Goal: Information Seeking & Learning: Learn about a topic

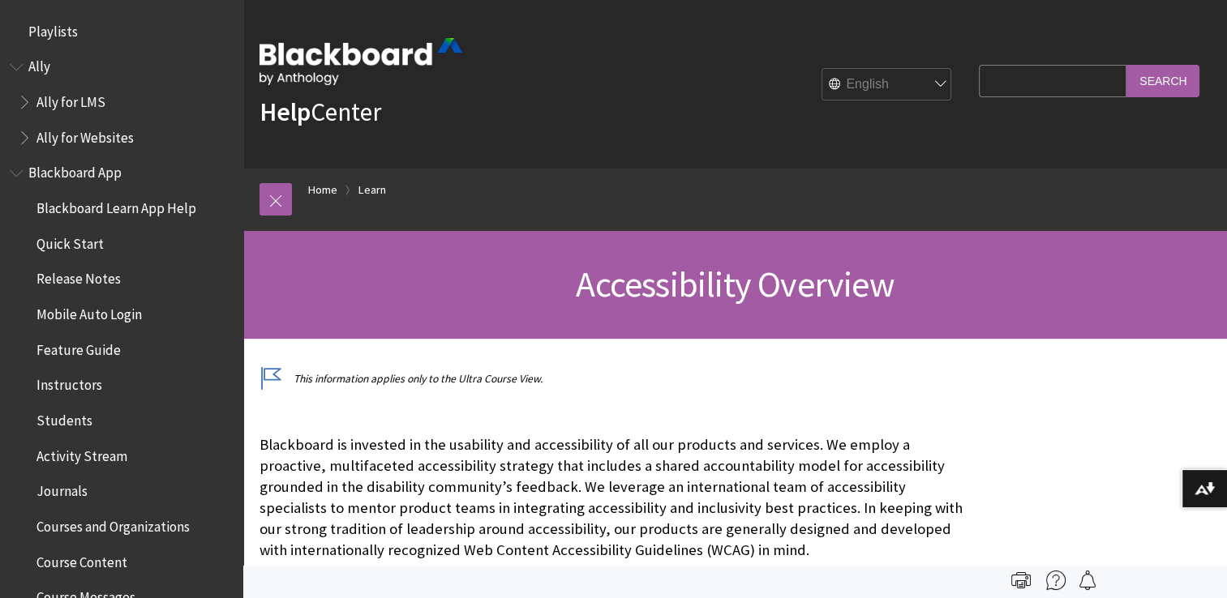
scroll to position [1409, 0]
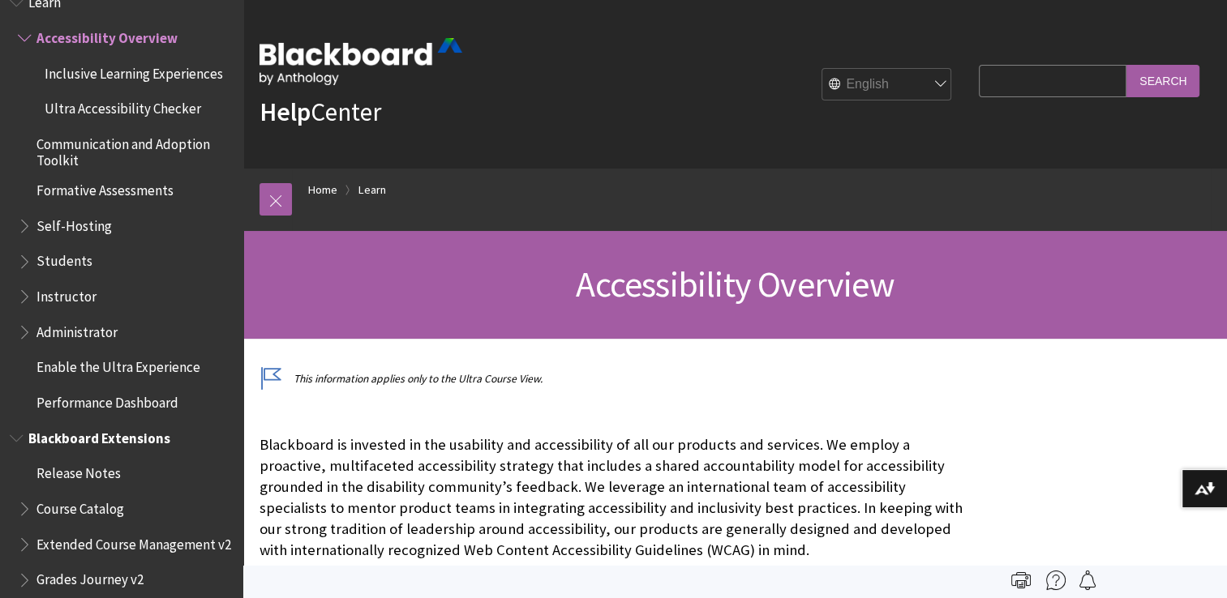
click at [69, 508] on span "Course Catalog" at bounding box center [80, 506] width 88 height 22
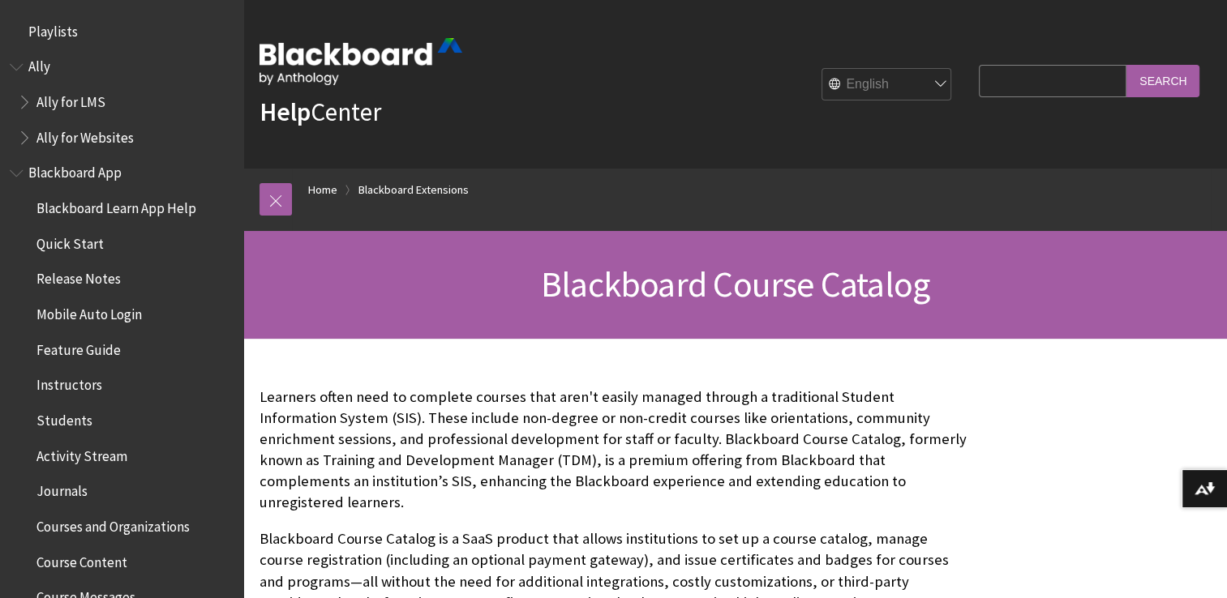
scroll to position [1727, 0]
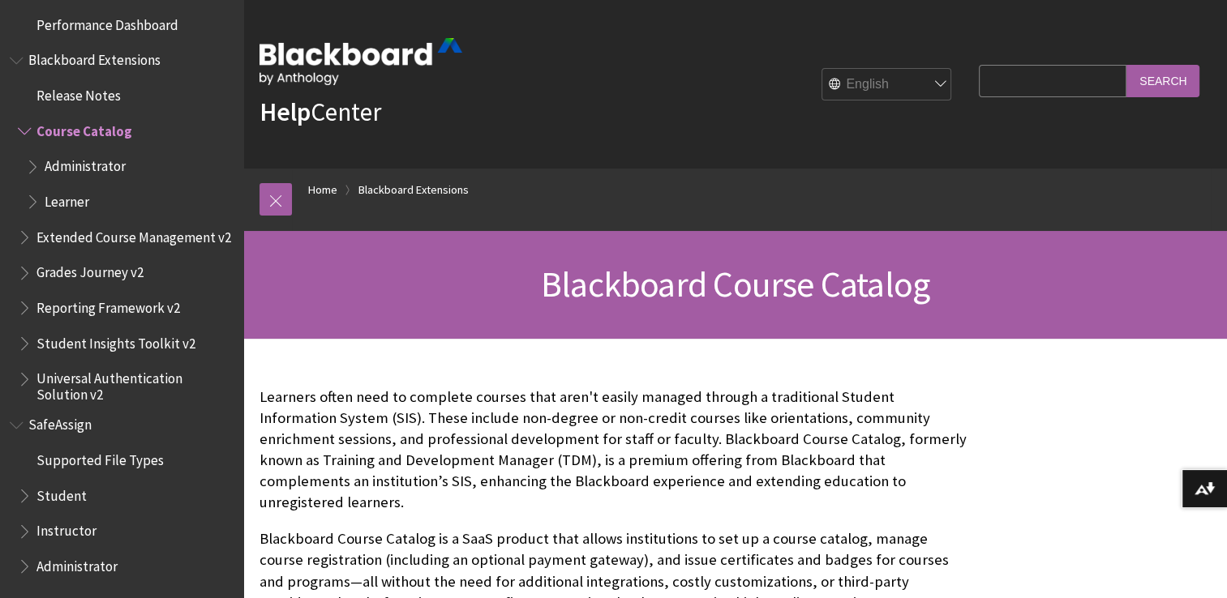
click at [70, 497] on span "Student" at bounding box center [61, 493] width 50 height 22
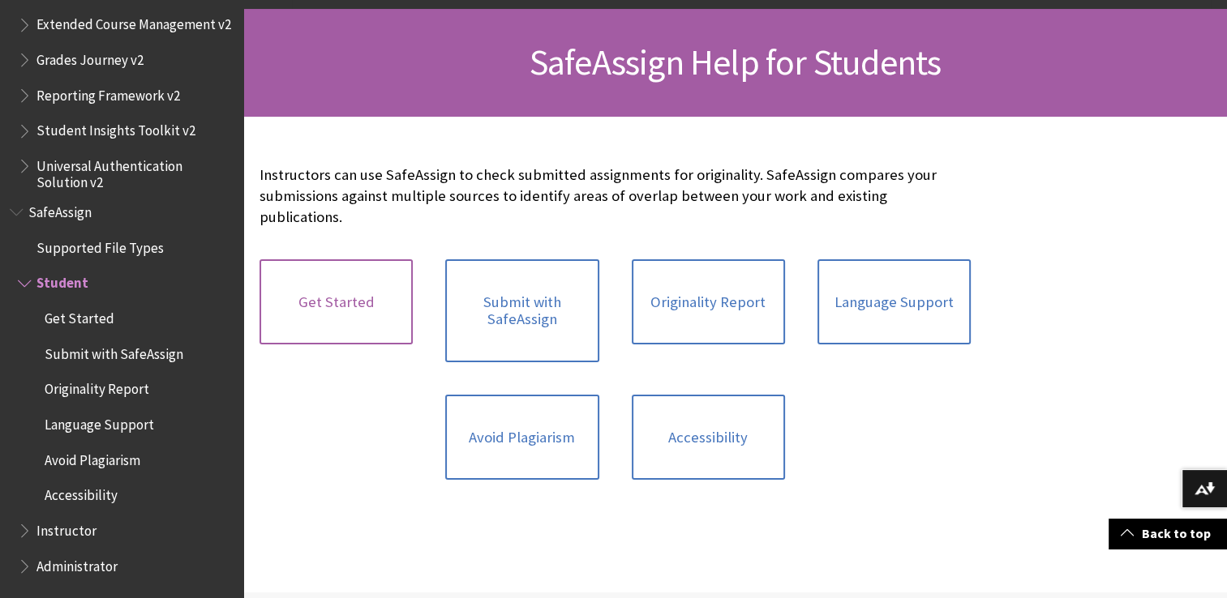
scroll to position [216, 0]
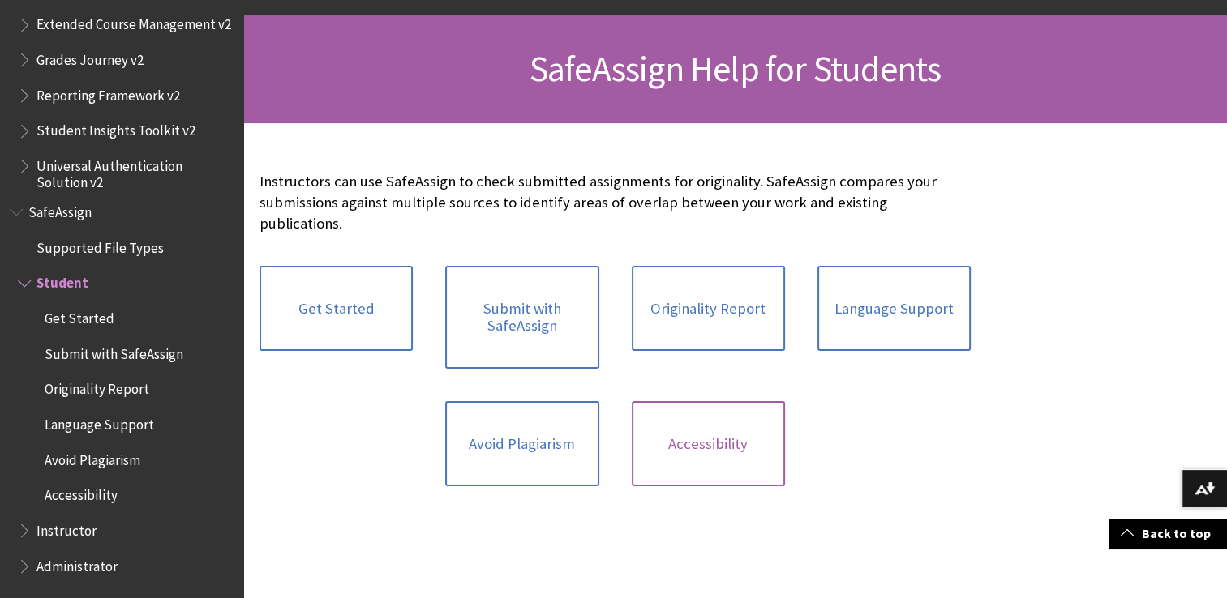
click at [745, 443] on link "Accessibility" at bounding box center [708, 444] width 153 height 86
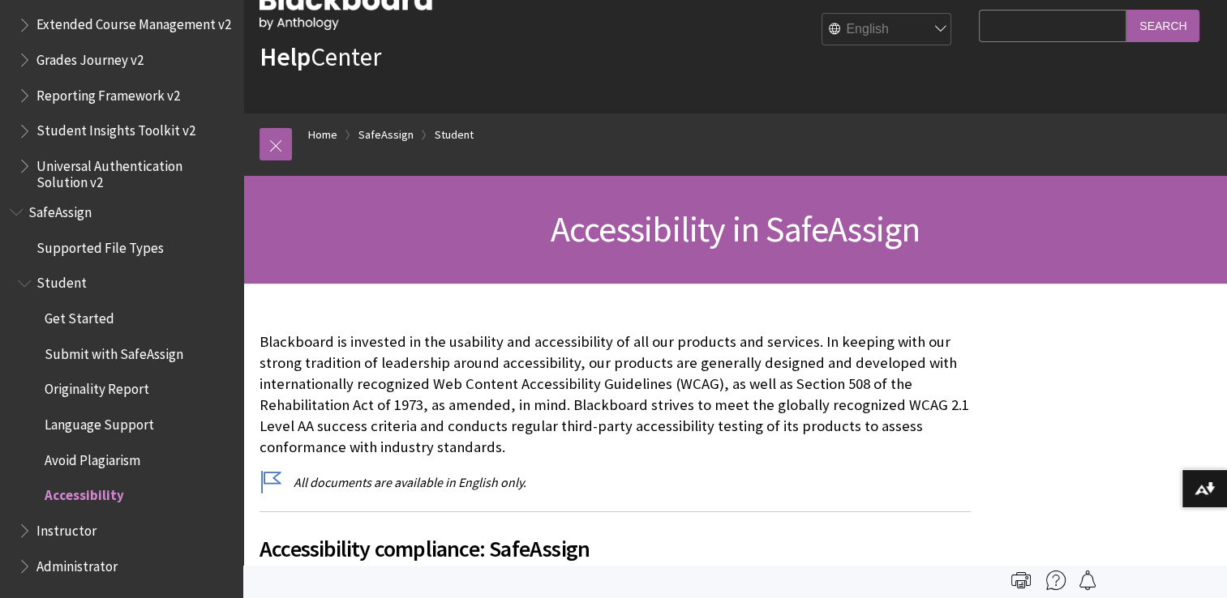
scroll to position [15, 0]
